Goal: Transaction & Acquisition: Purchase product/service

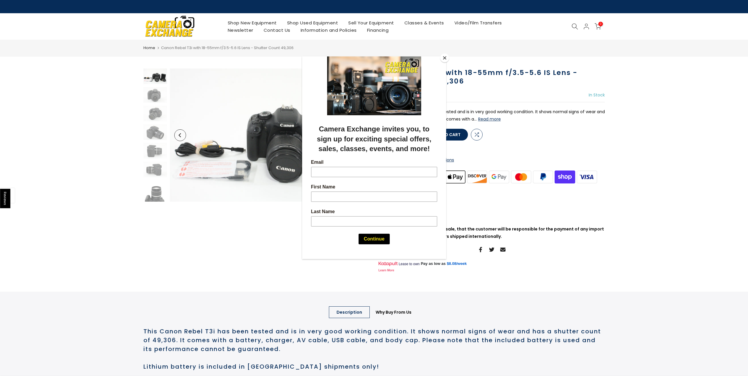
click at [446, 59] on button "Close" at bounding box center [444, 57] width 9 height 9
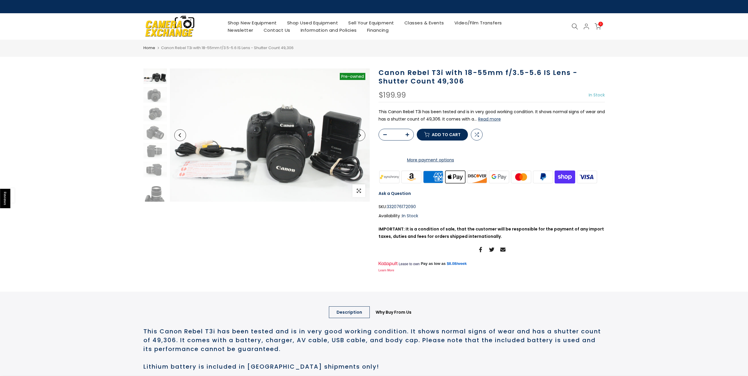
click at [313, 23] on link "Shop Used Equipment" at bounding box center [312, 22] width 61 height 7
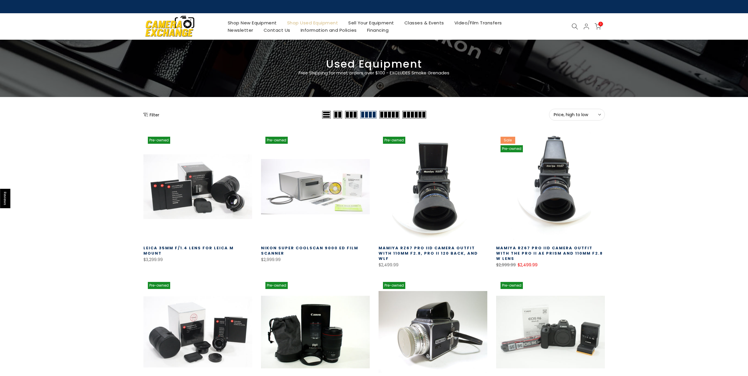
click at [153, 115] on button "Filter" at bounding box center [151, 115] width 16 height 6
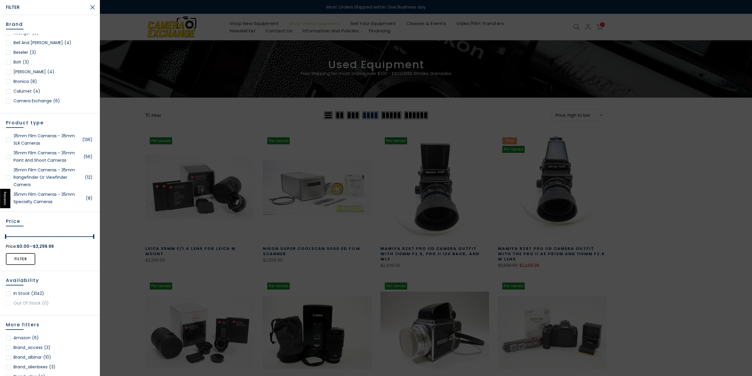
scroll to position [88, 0]
click at [6, 75] on div at bounding box center [8, 75] width 5 height 5
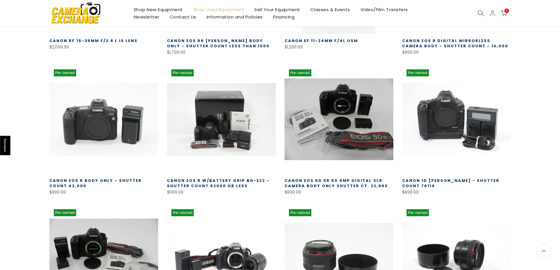
scroll to position [235, 0]
